Goal: Transaction & Acquisition: Book appointment/travel/reservation

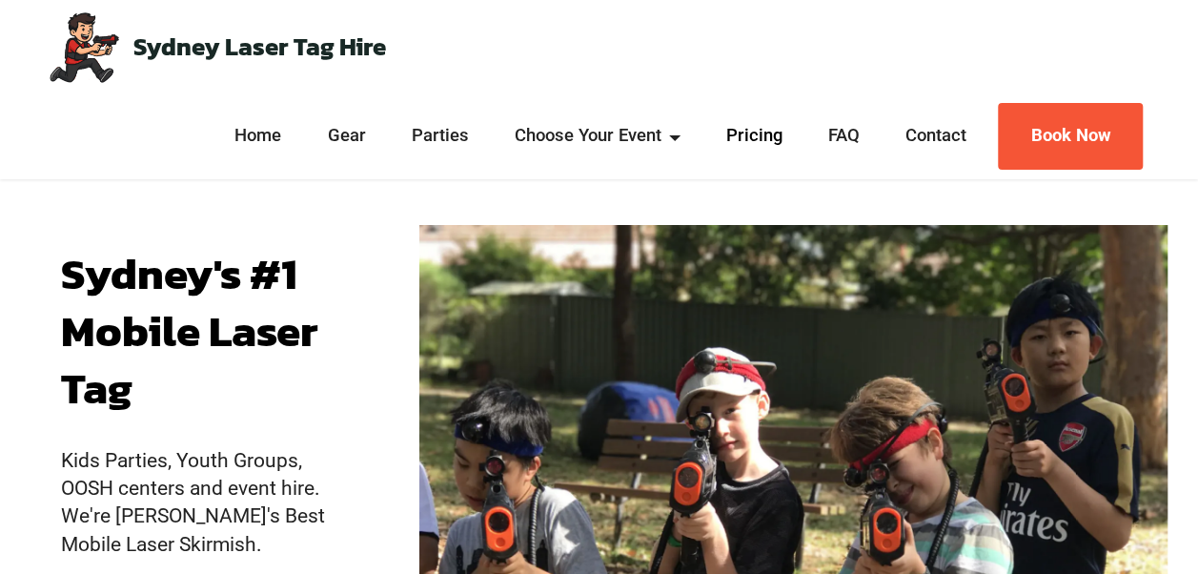
click at [752, 133] on link "Pricing" at bounding box center [753, 136] width 67 height 25
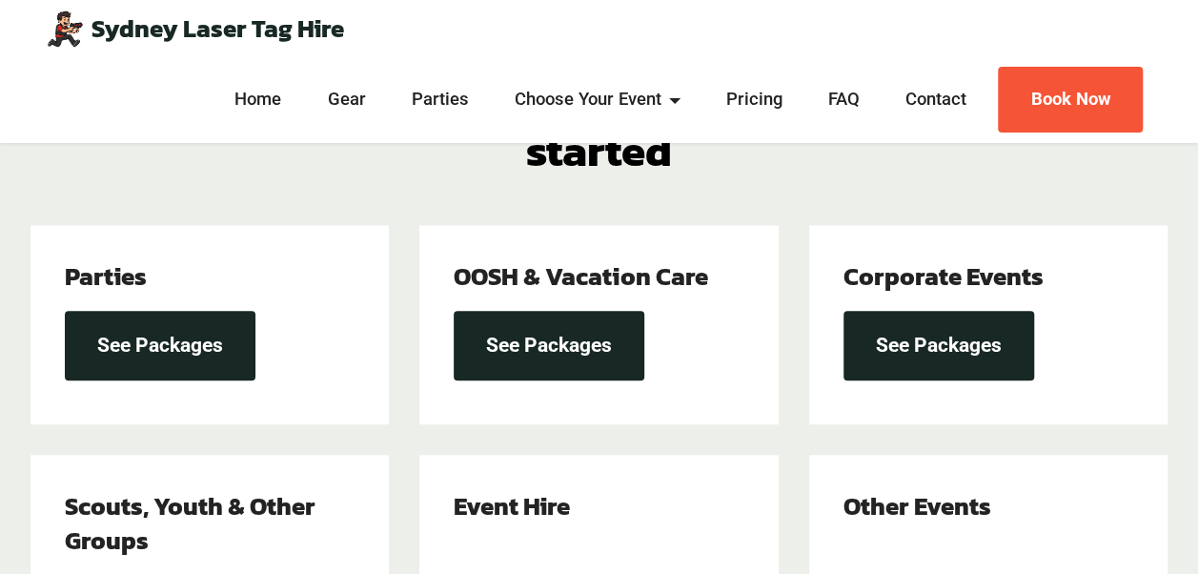
scroll to position [671, 0]
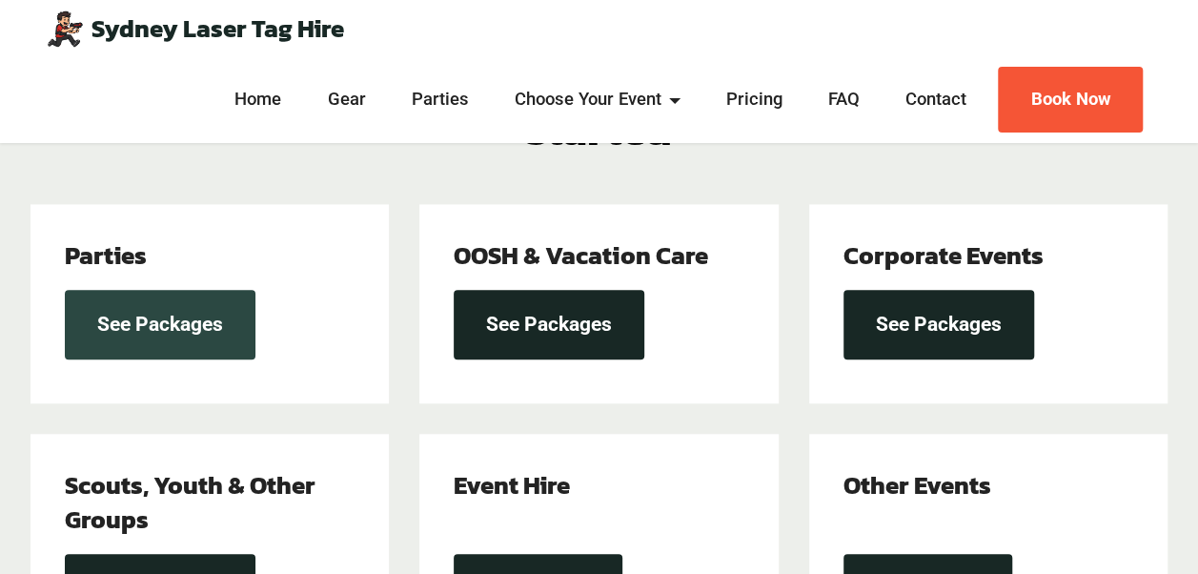
click at [168, 290] on link "See Packages" at bounding box center [160, 325] width 191 height 70
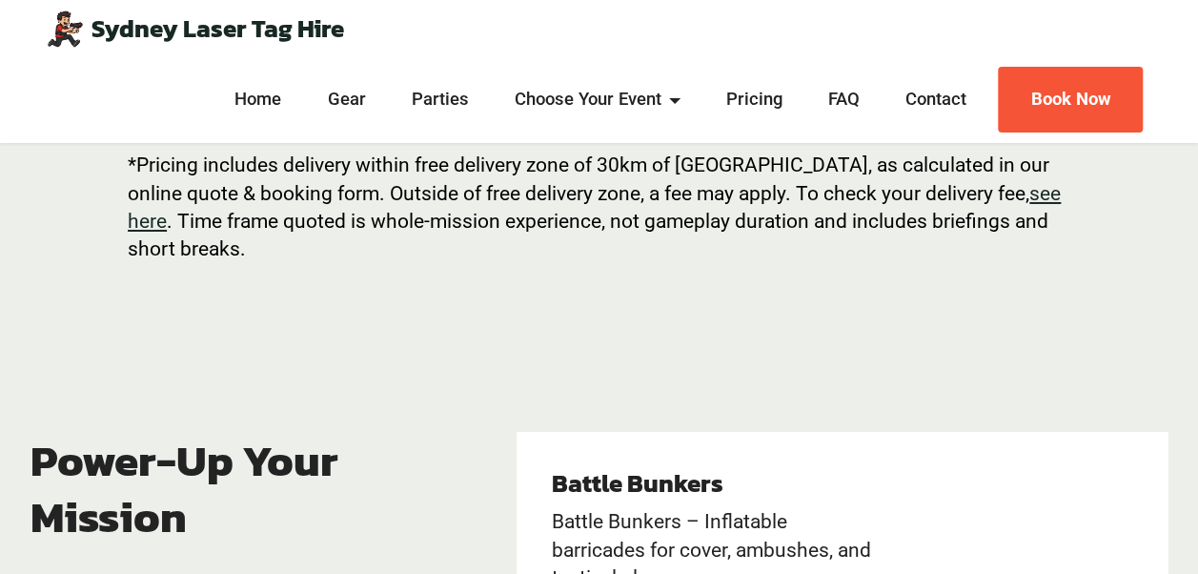
scroll to position [3286, 0]
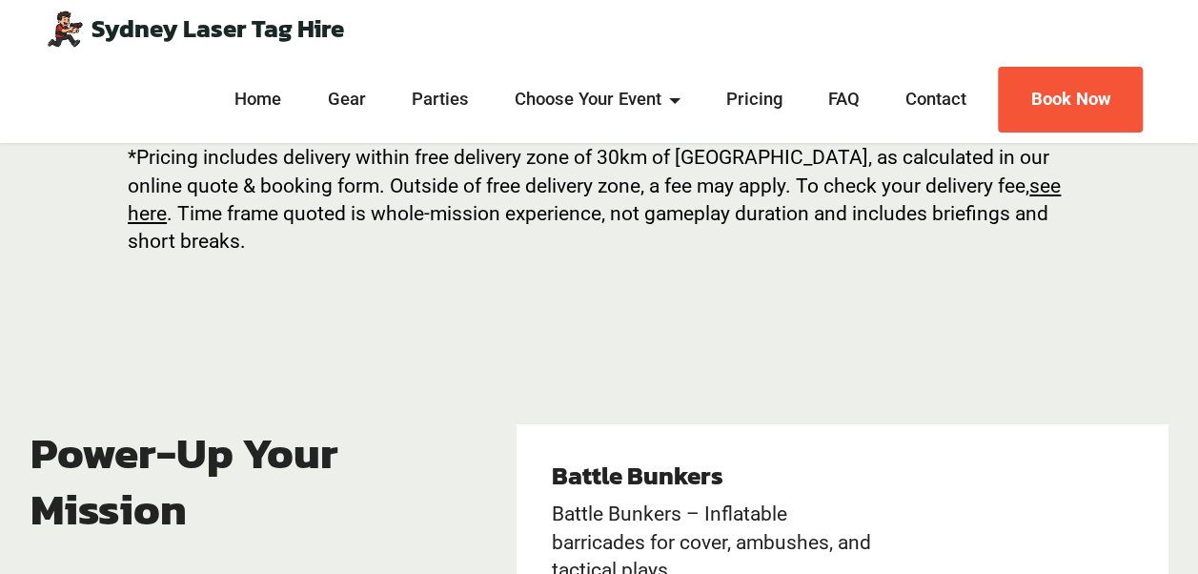
click at [147, 217] on u "see here" at bounding box center [594, 199] width 933 height 51
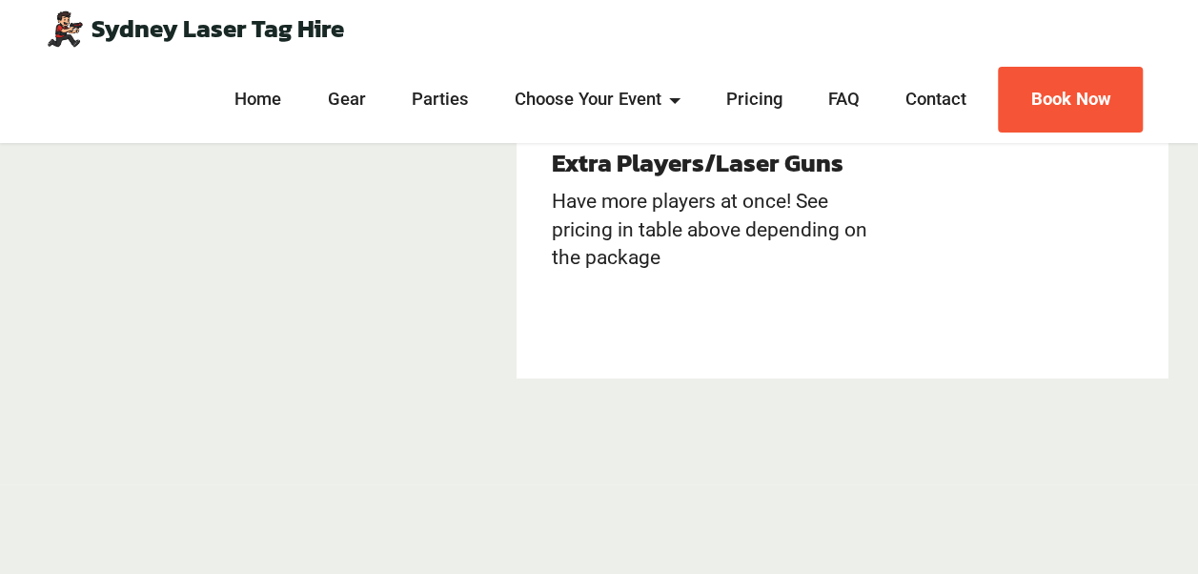
scroll to position [4805, 0]
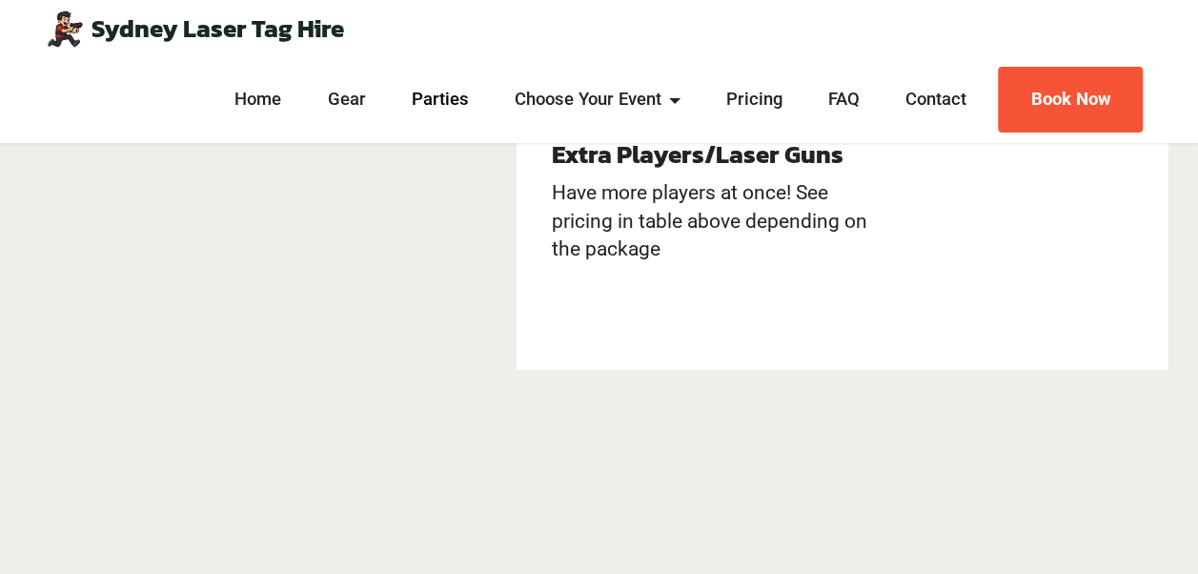
click at [441, 102] on link "Parties" at bounding box center [440, 100] width 68 height 25
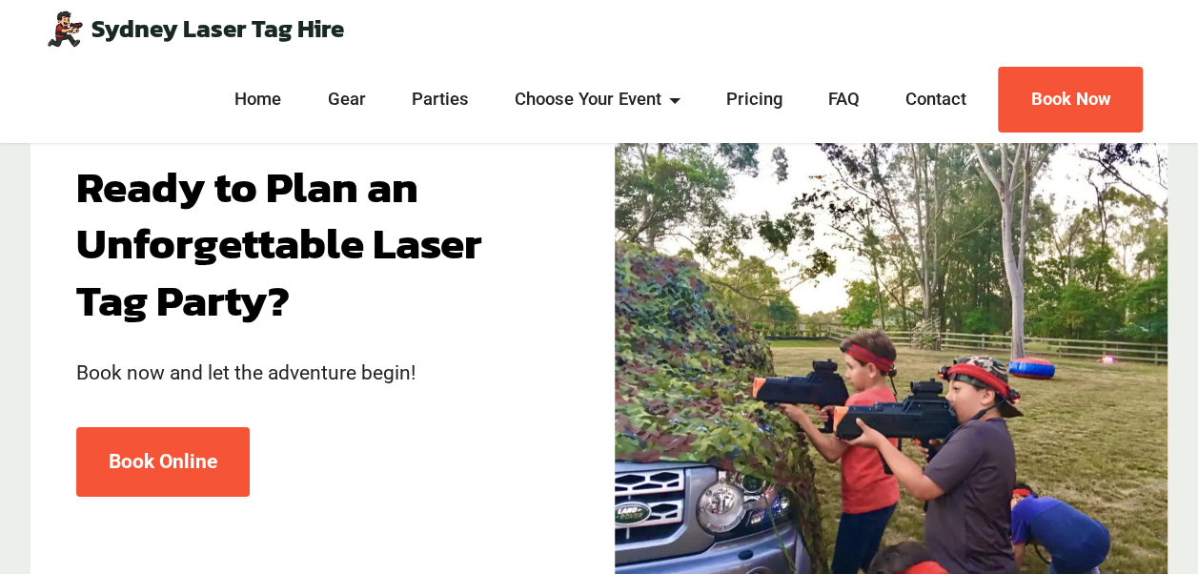
scroll to position [6581, 0]
